Goal: Communication & Community: Answer question/provide support

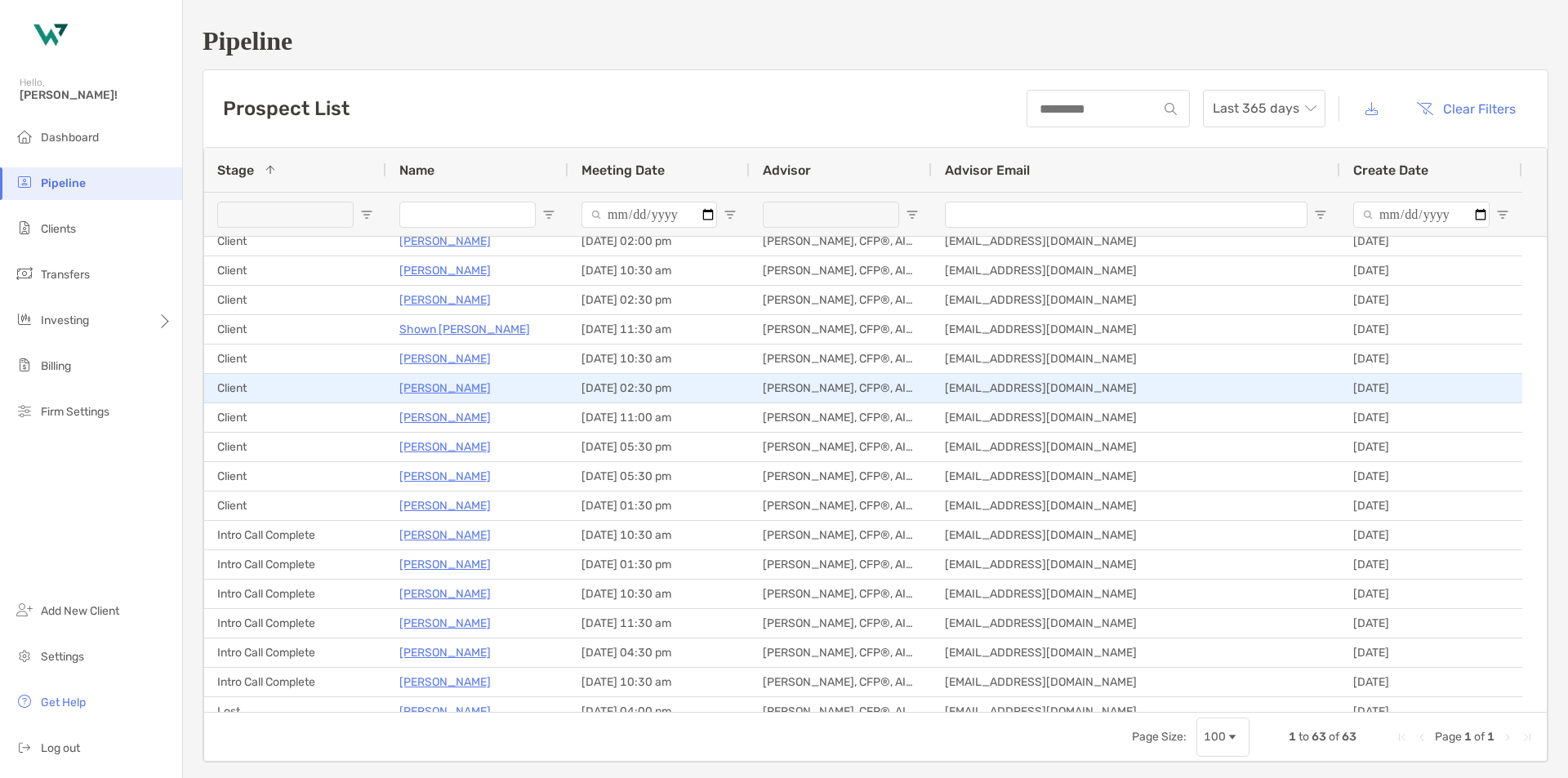
scroll to position [163, 0]
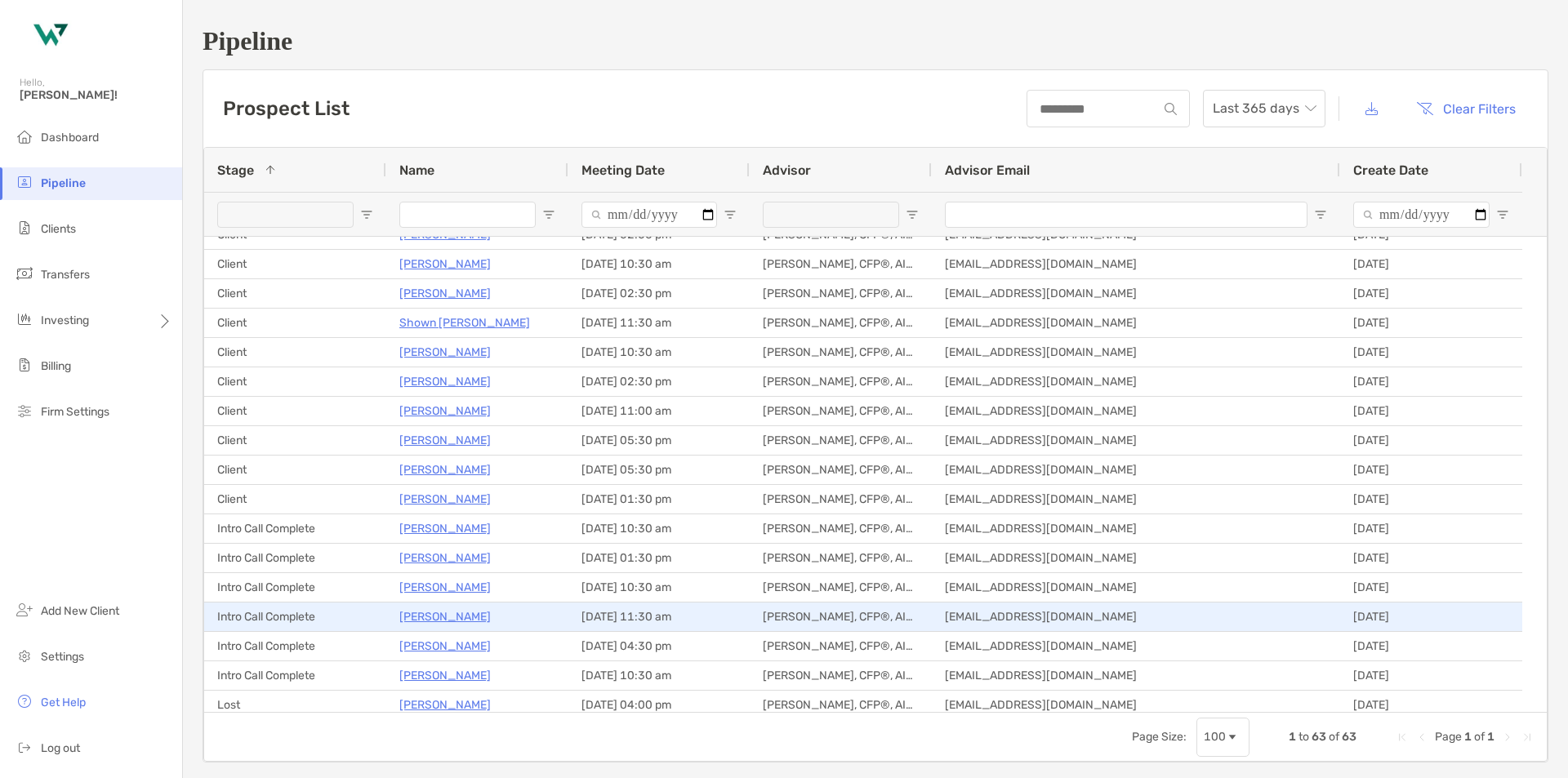
click at [437, 613] on p "[PERSON_NAME]" at bounding box center [445, 617] width 91 height 21
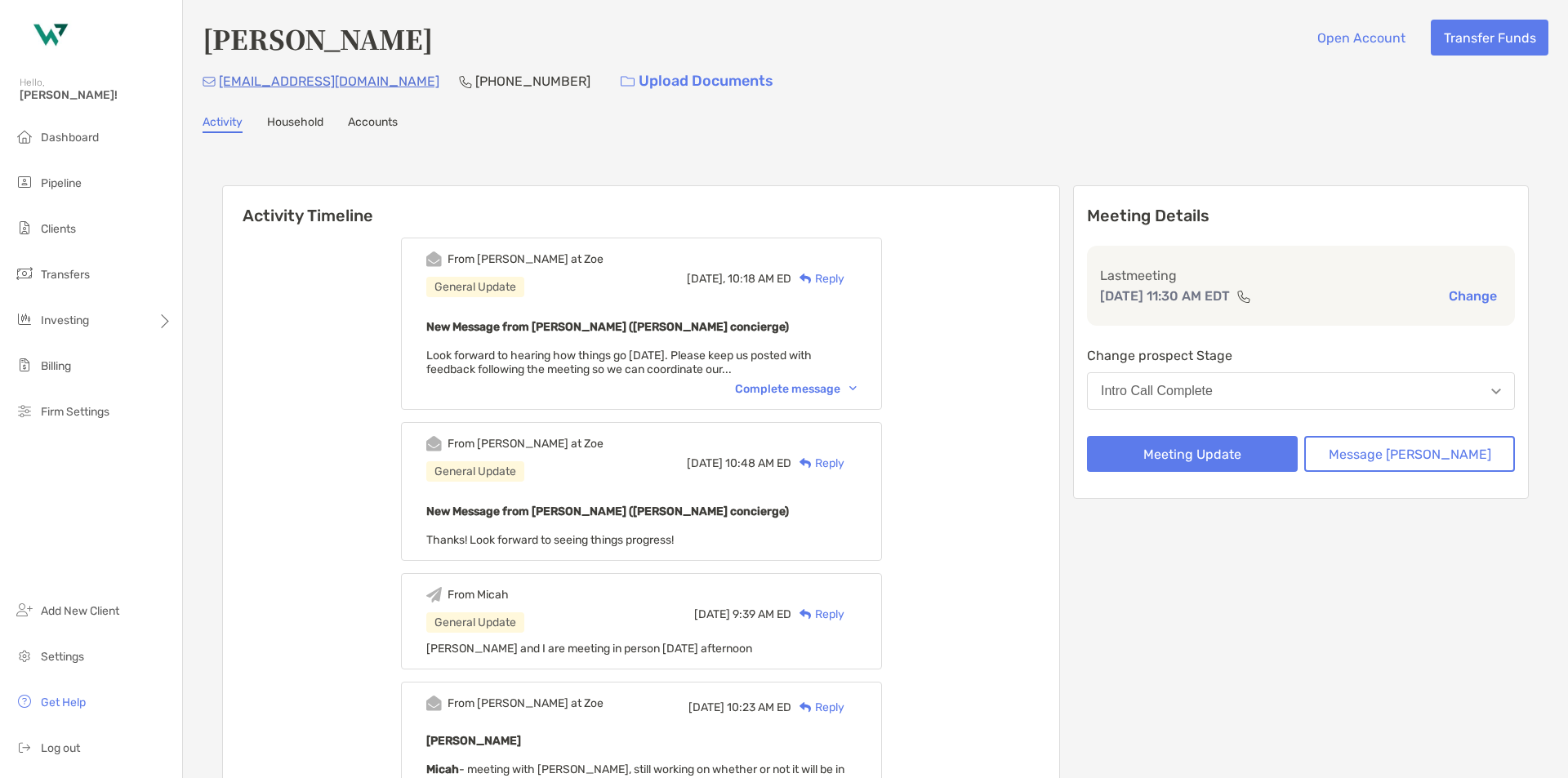
click at [845, 281] on div "Reply" at bounding box center [818, 279] width 54 height 17
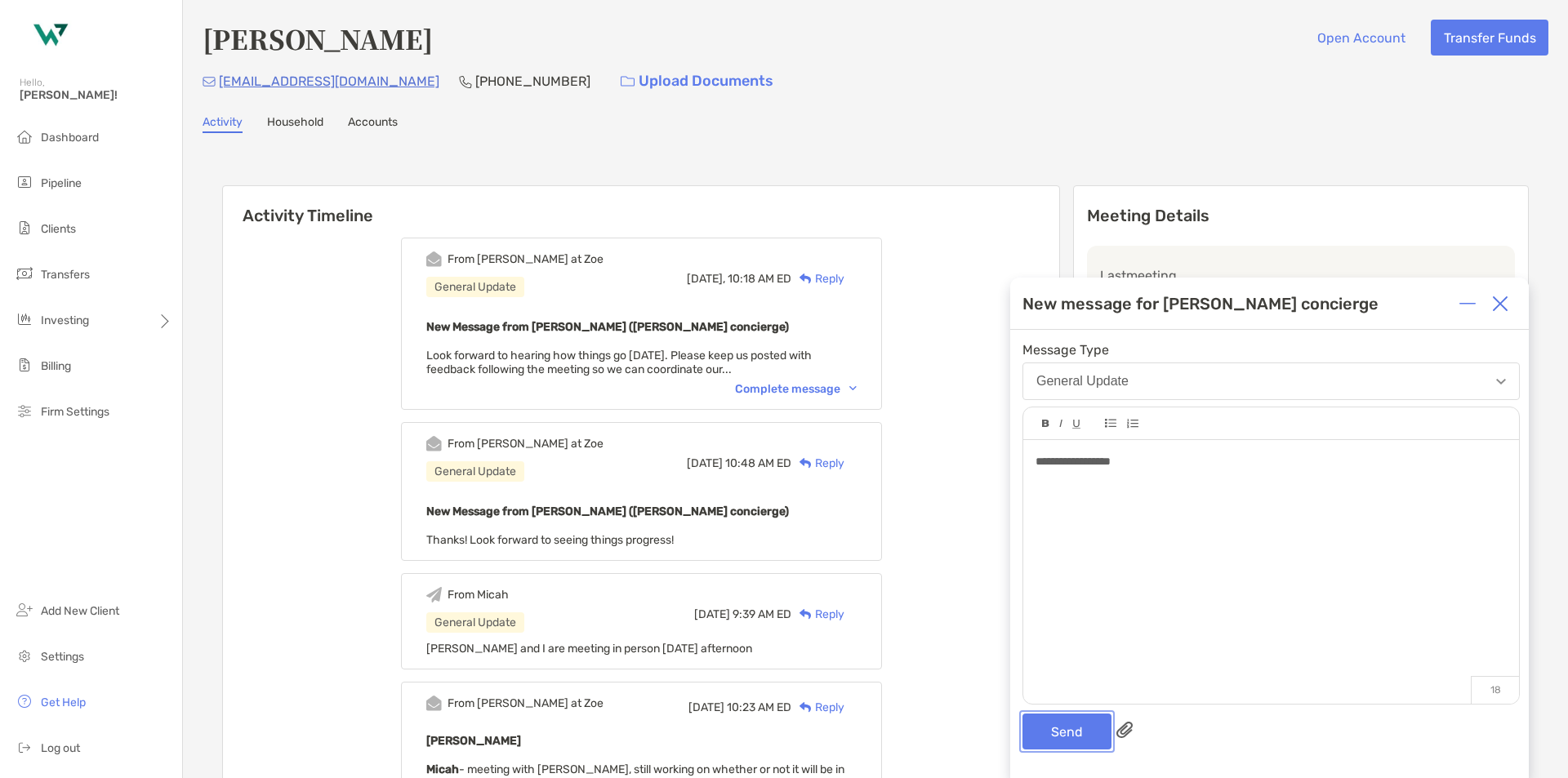
click at [1064, 740] on button "Send" at bounding box center [1067, 731] width 89 height 36
